Goal: Transaction & Acquisition: Purchase product/service

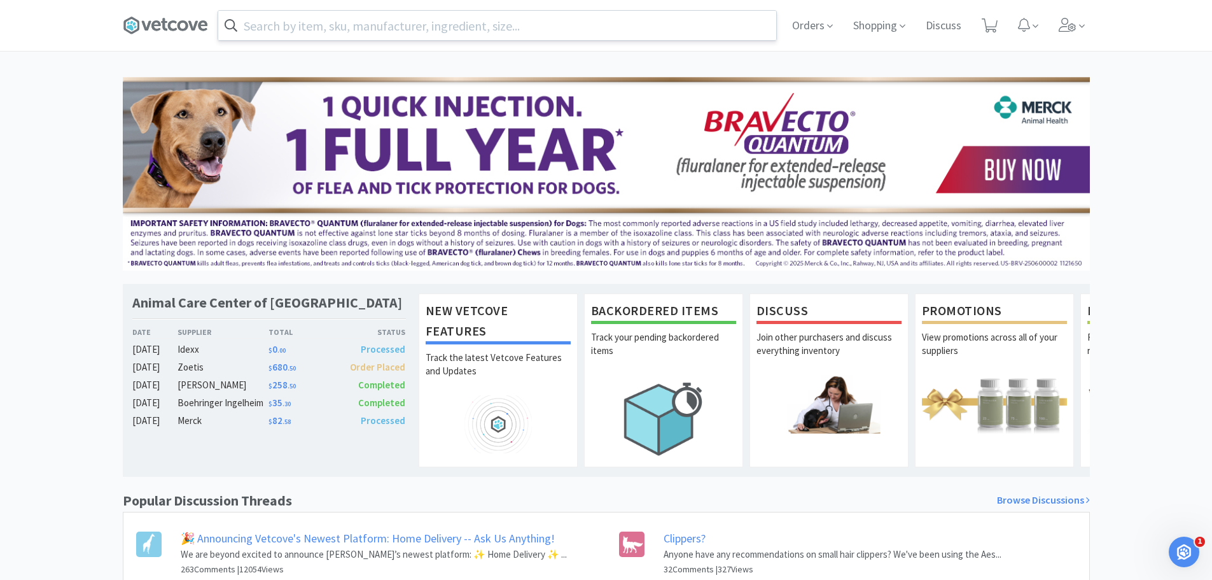
click at [411, 31] on input "text" at bounding box center [497, 25] width 558 height 29
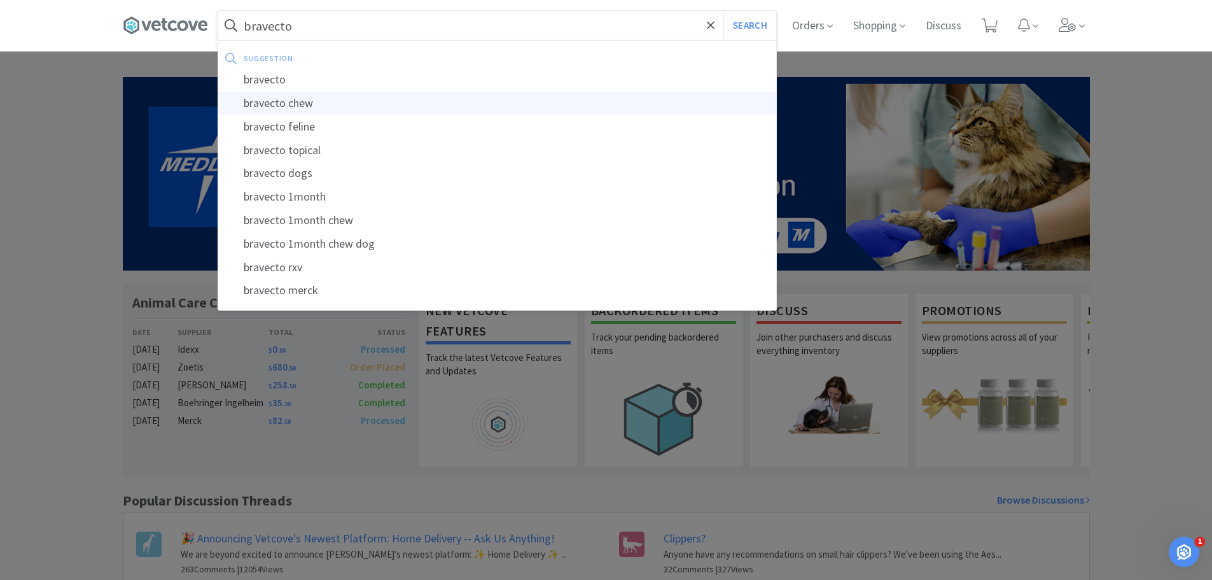
click at [322, 104] on div "bravecto chew" at bounding box center [497, 104] width 558 height 24
type input "bravecto chew"
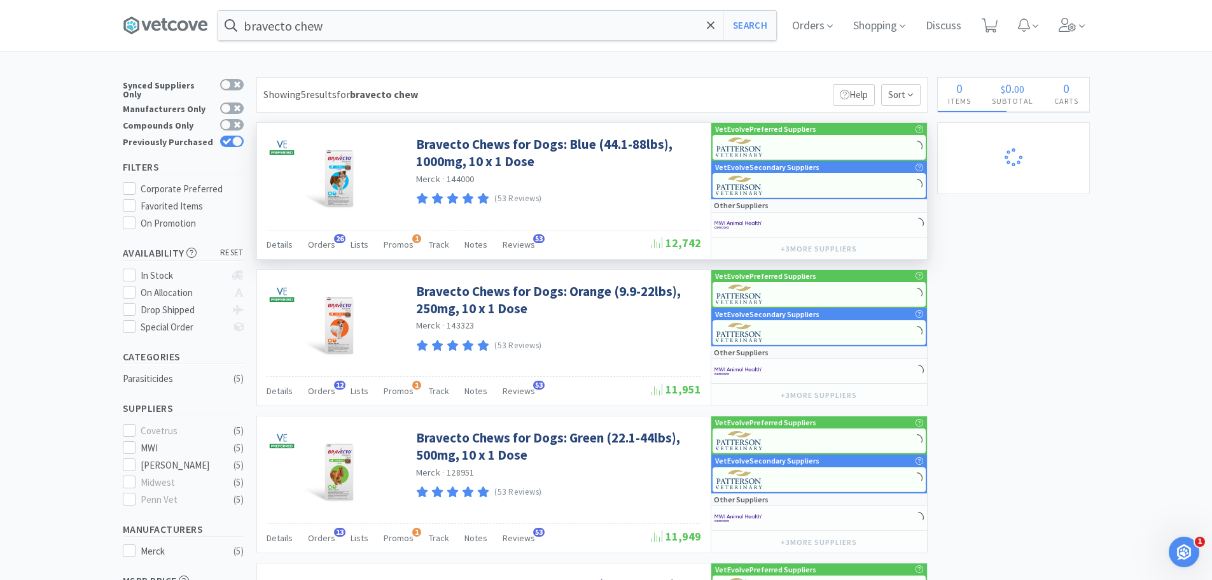
select select "2"
select select "1"
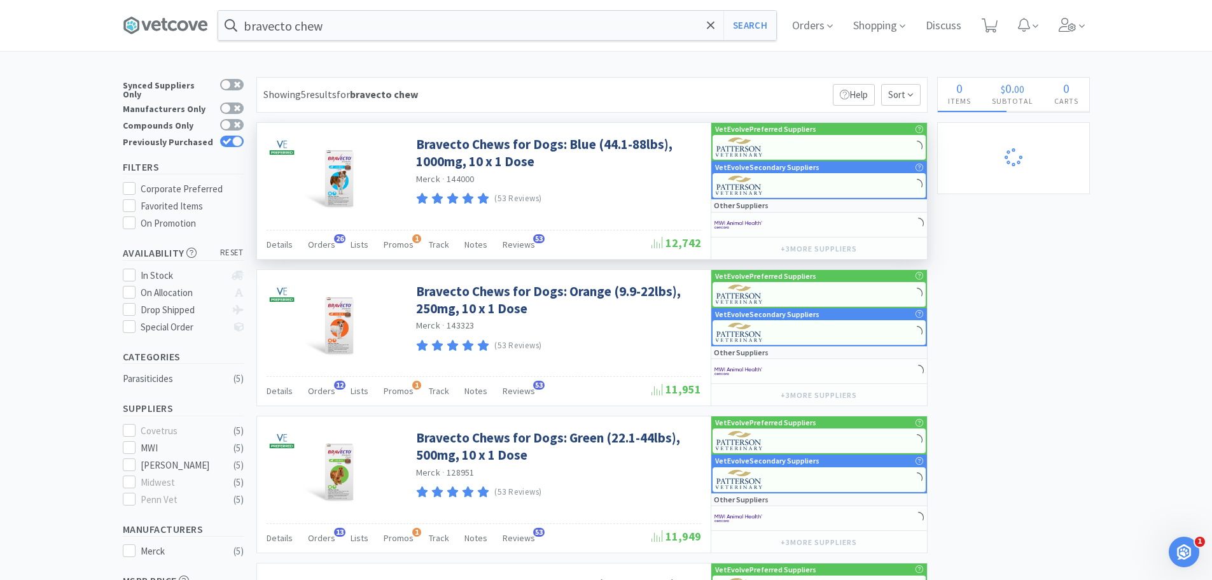
select select "1"
select select "2"
select select "1"
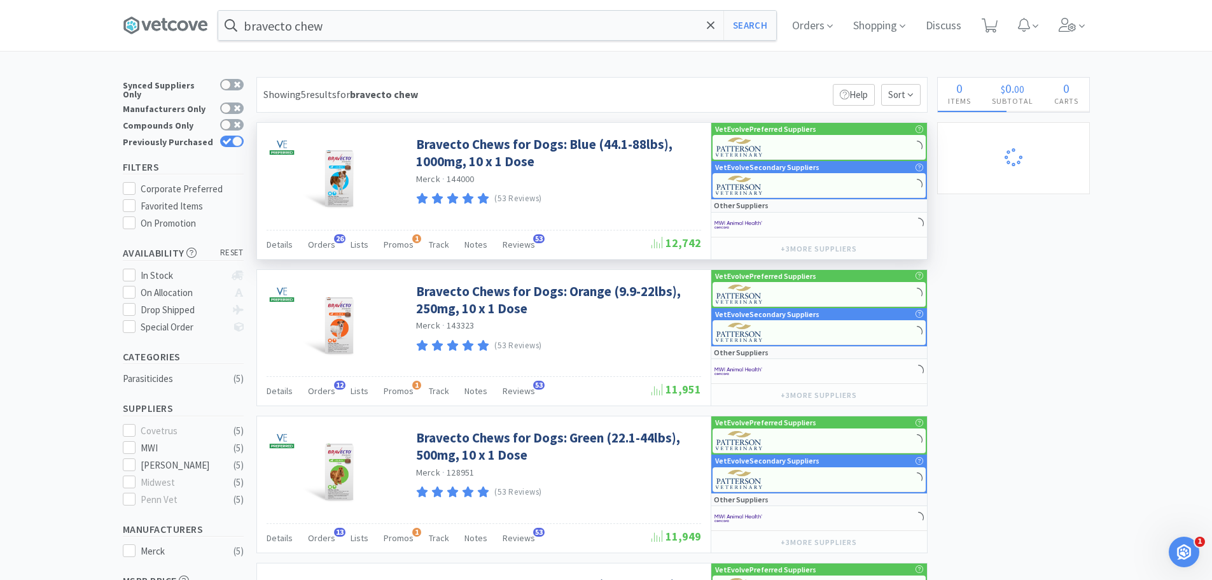
select select "2"
select select "1"
